Goal: Information Seeking & Learning: Check status

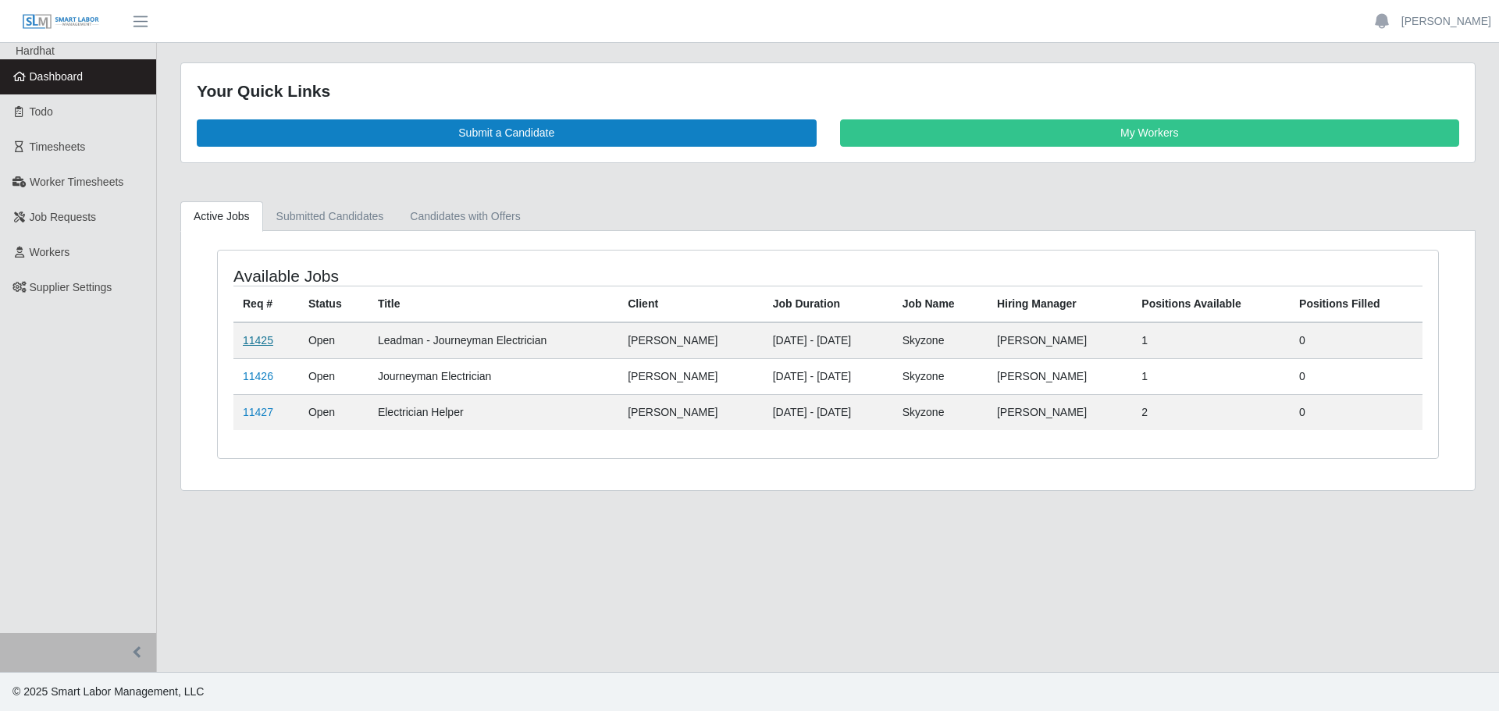
click at [250, 343] on link "11425" at bounding box center [258, 340] width 30 height 12
click at [251, 376] on link "11426" at bounding box center [258, 376] width 30 height 12
click at [255, 407] on link "11427" at bounding box center [258, 412] width 30 height 12
click at [255, 340] on link "11425" at bounding box center [258, 340] width 30 height 12
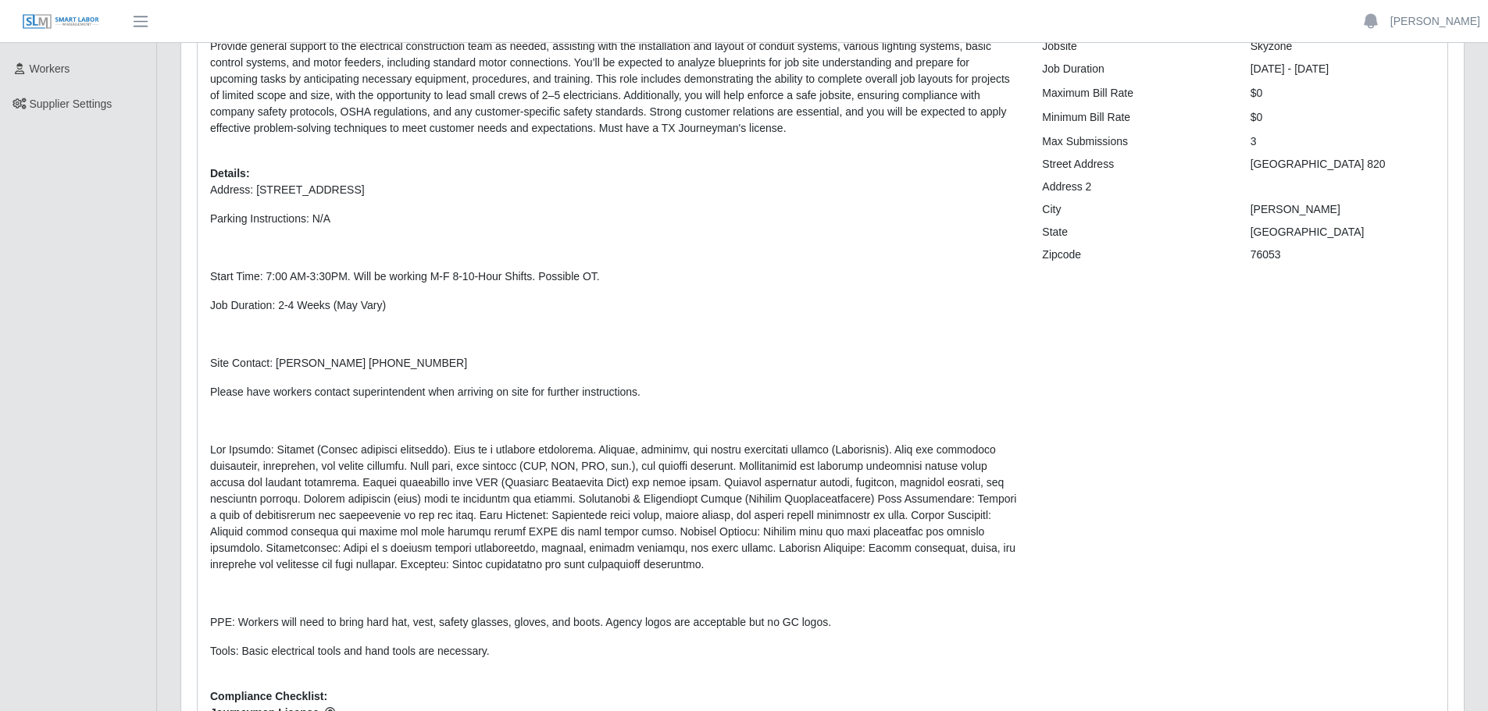
scroll to position [234, 0]
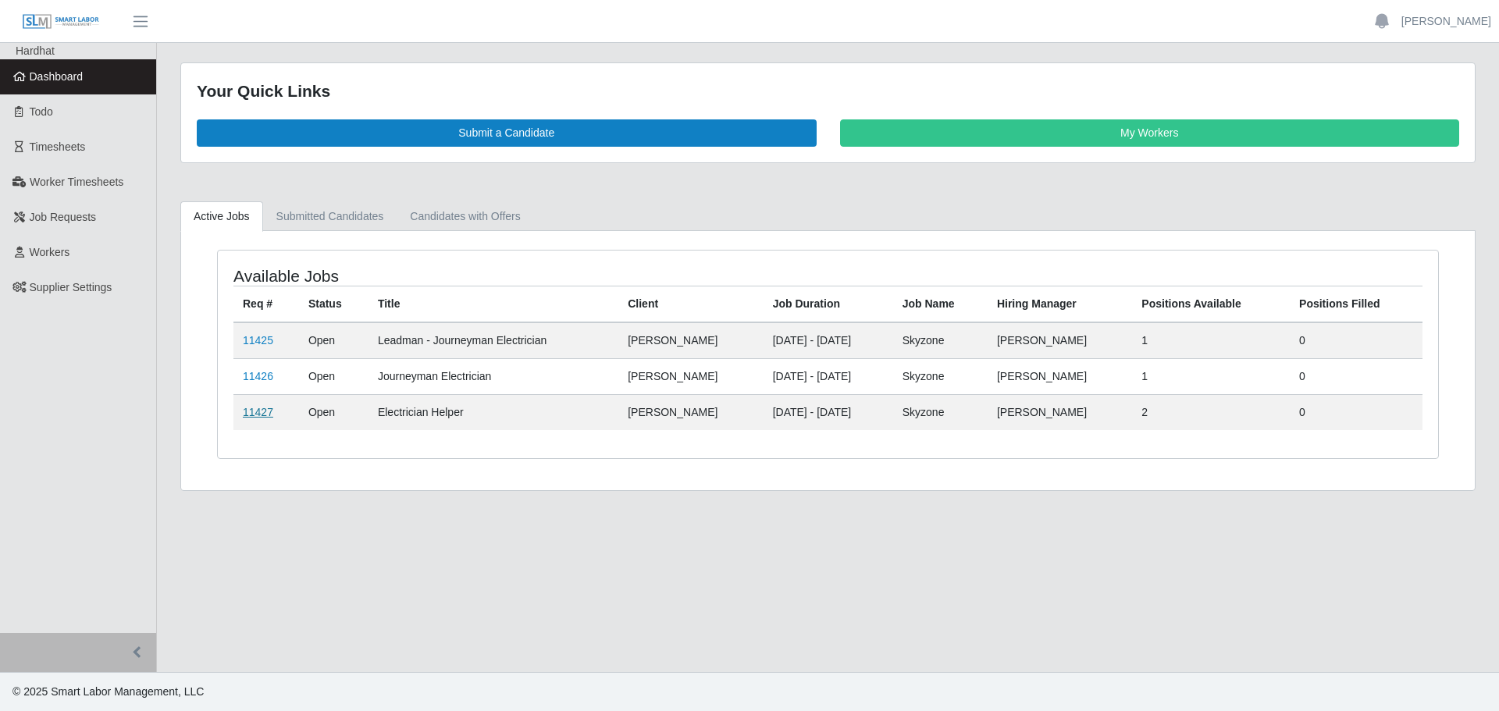
click at [254, 413] on link "11427" at bounding box center [258, 412] width 30 height 12
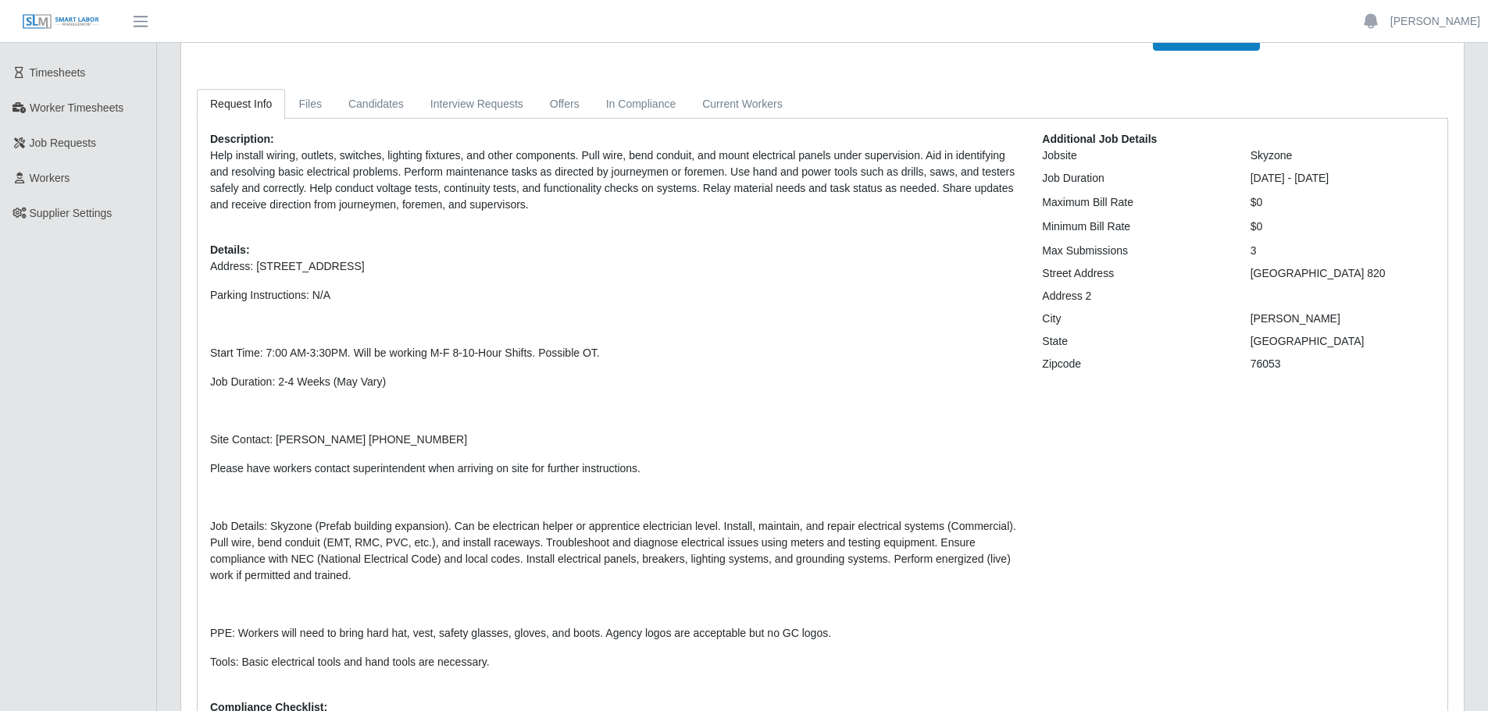
scroll to position [23, 0]
